Goal: Task Accomplishment & Management: Complete application form

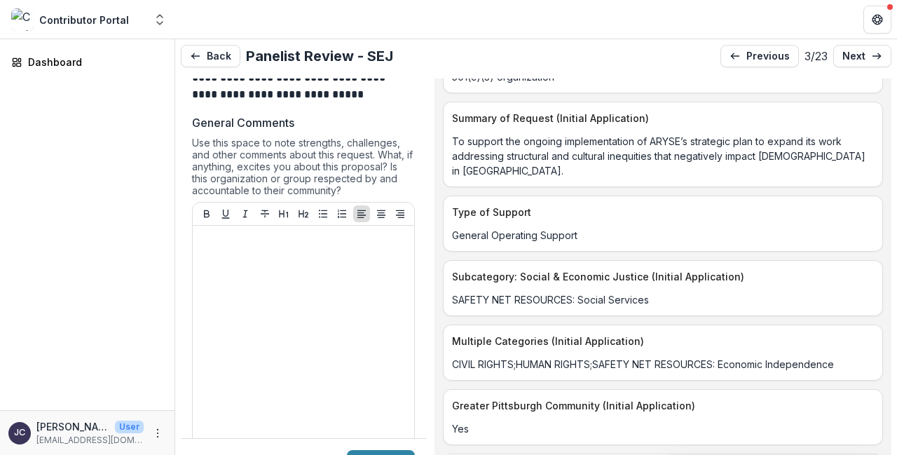
scroll to position [1469, 0]
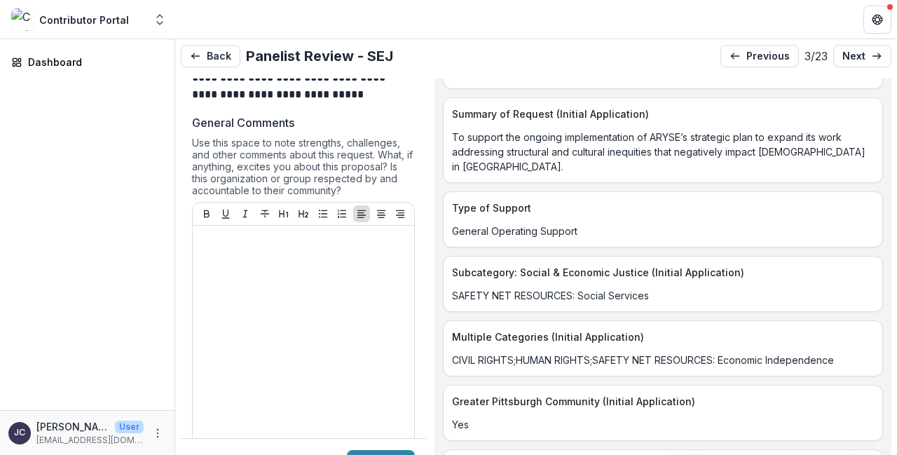
drag, startPoint x: 519, startPoint y: 154, endPoint x: 642, endPoint y: 170, distance: 124.4
click at [642, 170] on p "To support the ongoing implementation of ARYSE’s strategic plan to expand its w…" at bounding box center [663, 152] width 422 height 44
copy p "structural and cultural inequities that negatively impact [DEMOGRAPHIC_DATA] in…"
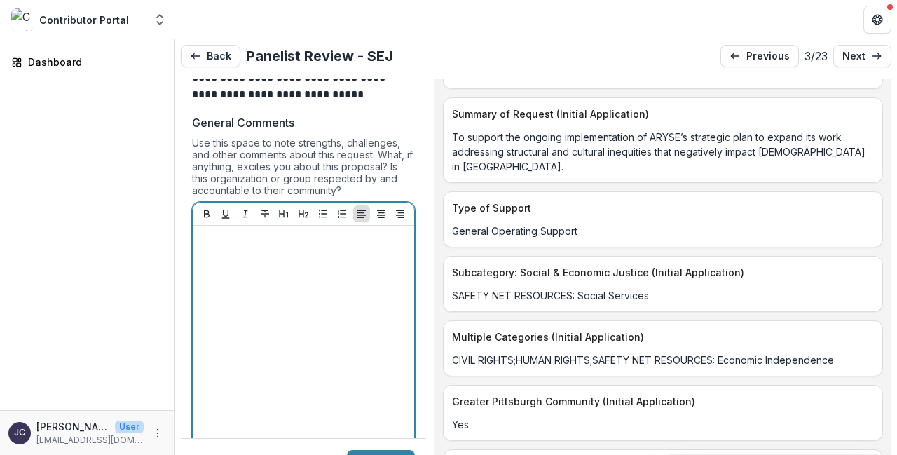
click at [308, 247] on p at bounding box center [303, 238] width 210 height 15
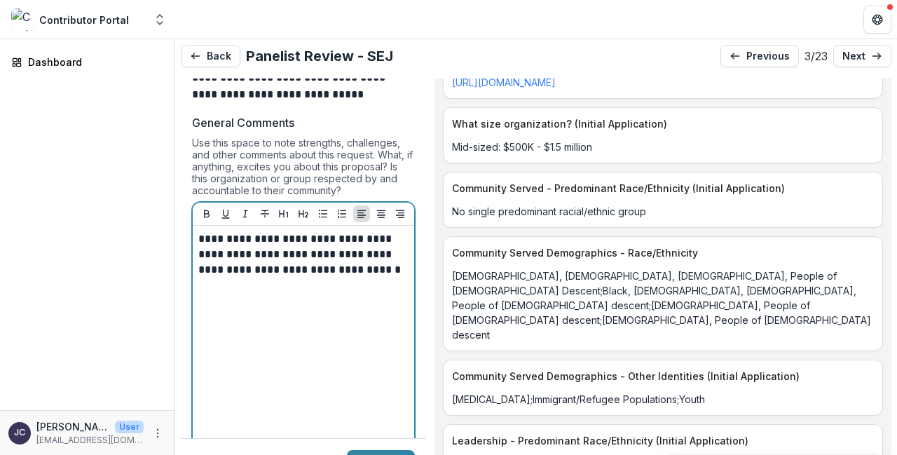
scroll to position [2076, 0]
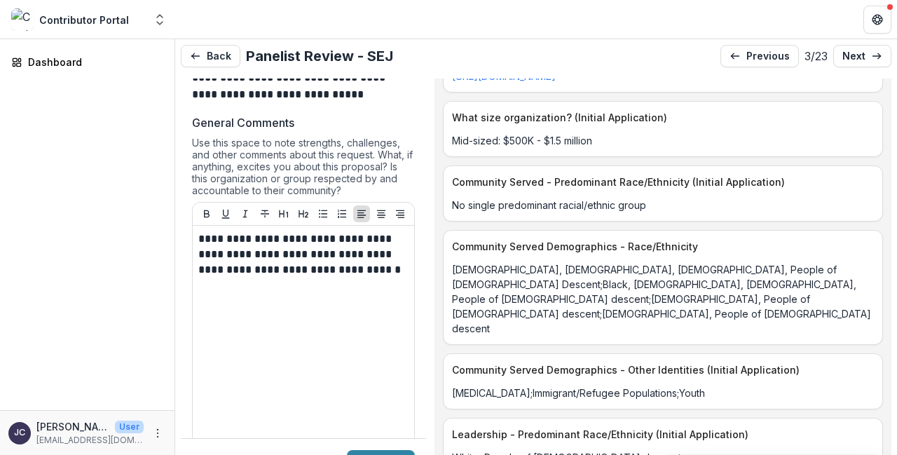
click at [518, 204] on p "No single predominant racial/ethnic group" at bounding box center [663, 205] width 422 height 15
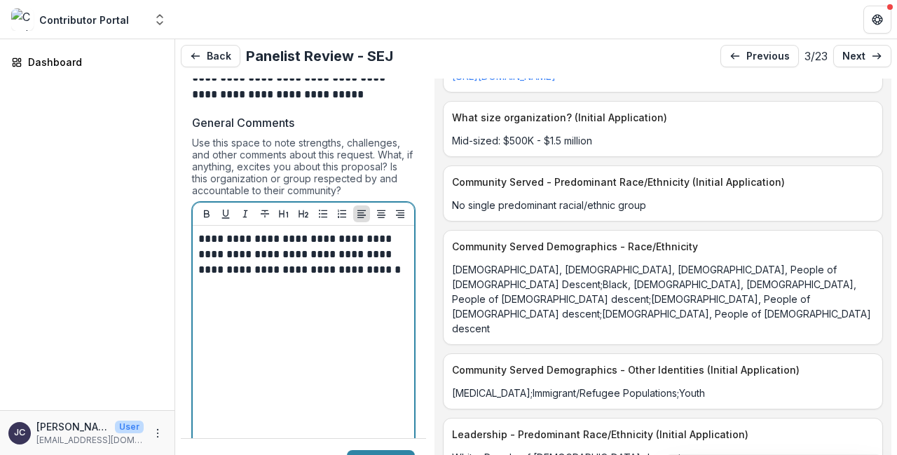
click at [271, 319] on div "**********" at bounding box center [303, 336] width 210 height 210
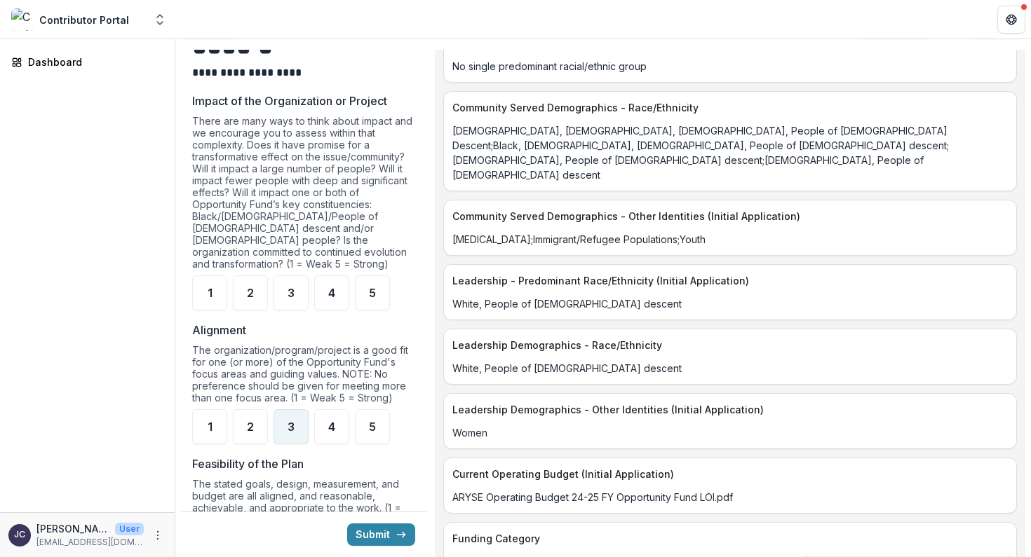
scroll to position [728, 0]
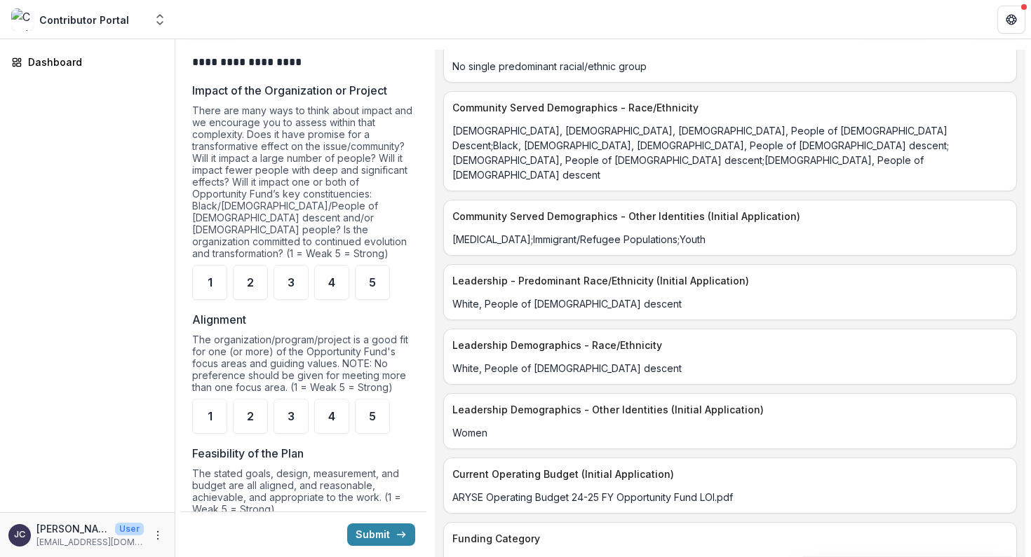
click at [193, 93] on p "Impact of the Organization or Project" at bounding box center [289, 90] width 195 height 17
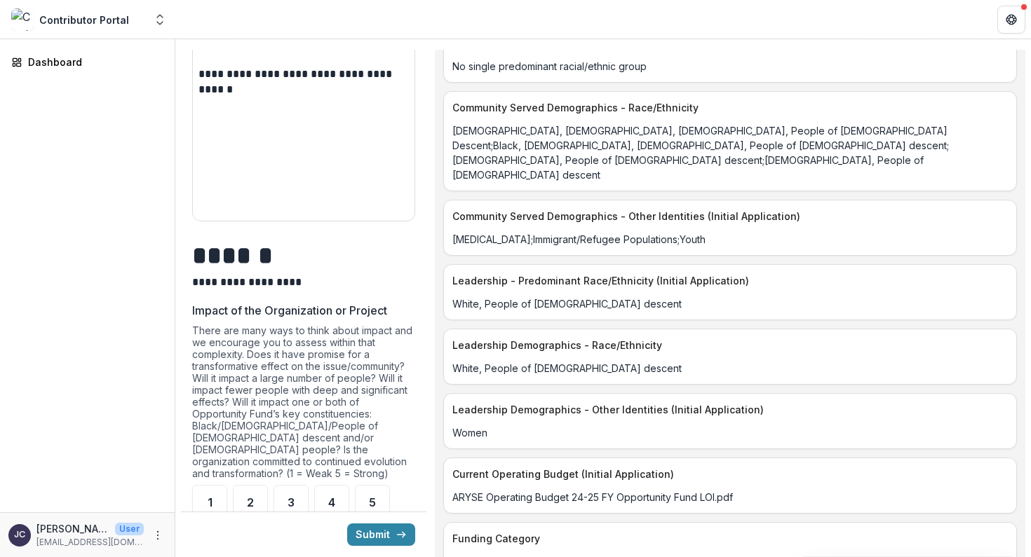
scroll to position [390, 0]
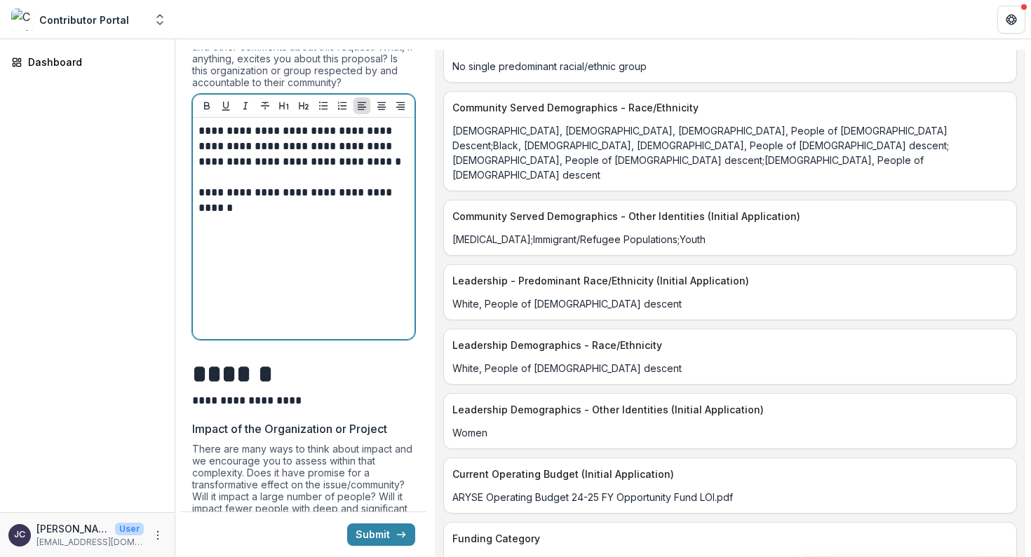
click at [222, 247] on p at bounding box center [303, 238] width 210 height 15
paste div
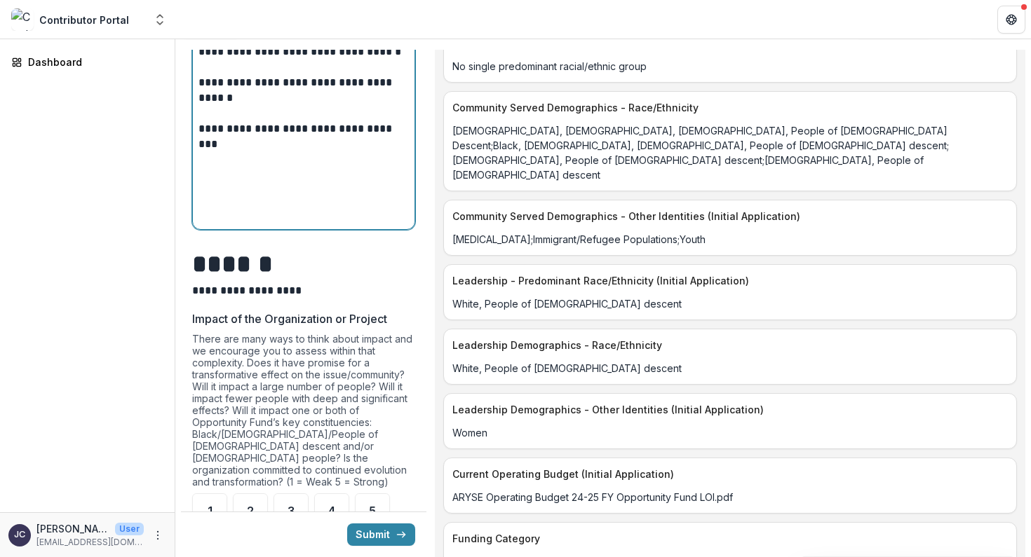
scroll to position [579, 0]
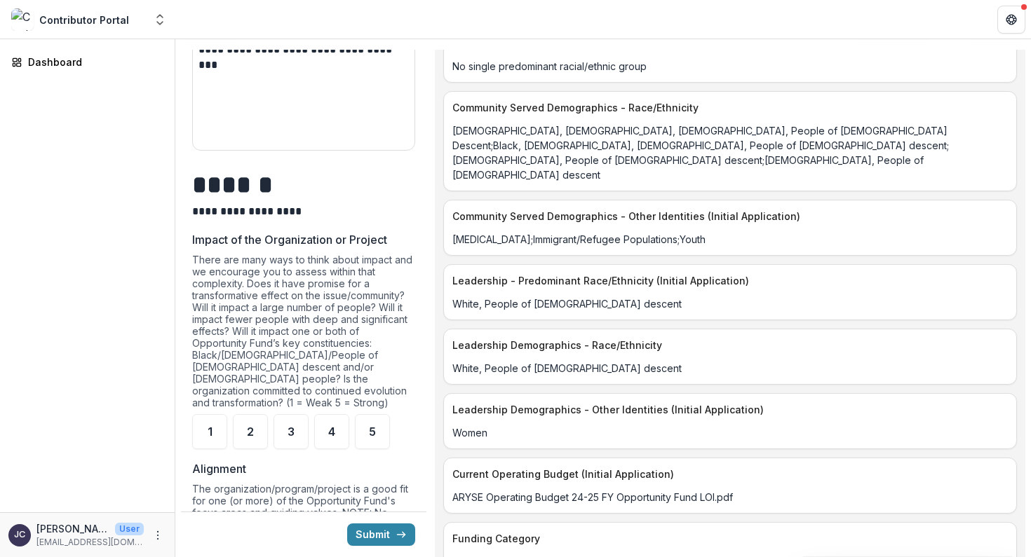
click at [231, 454] on p "Alignment" at bounding box center [219, 469] width 54 height 17
click at [206, 102] on div "**********" at bounding box center [303, 39] width 210 height 210
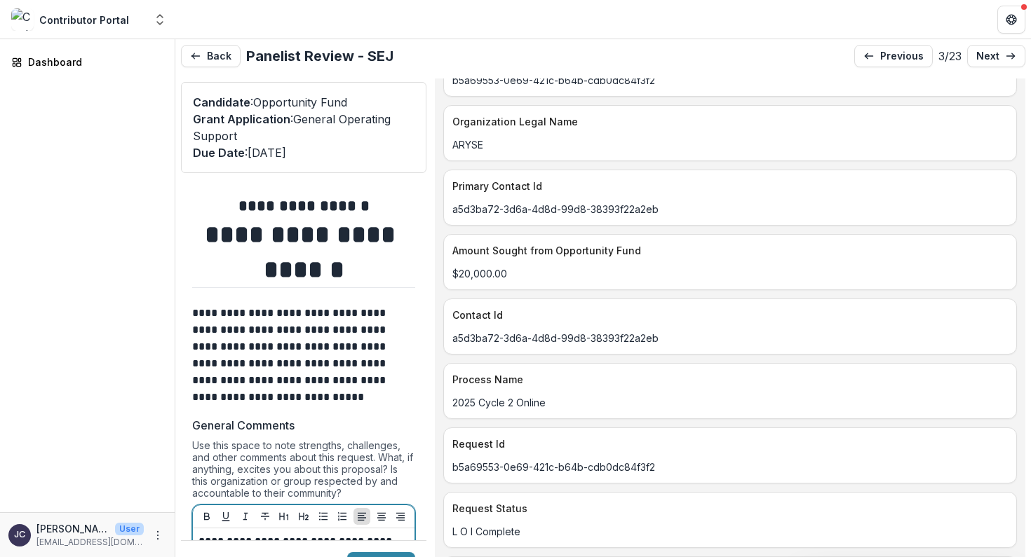
scroll to position [0, 0]
